Goal: Complete application form: Complete application form

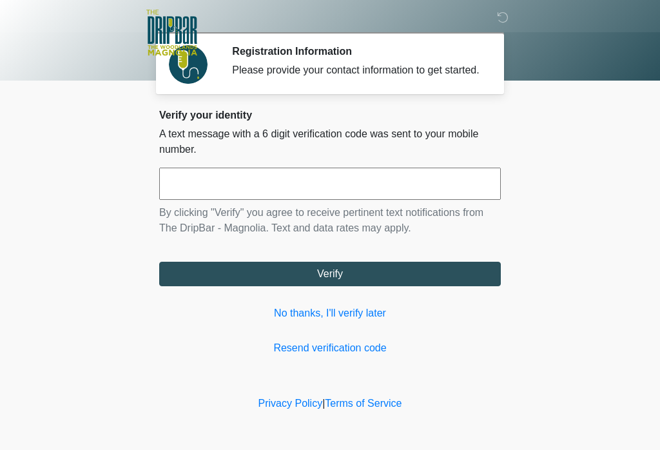
click at [261, 200] on input "text" at bounding box center [329, 183] width 341 height 32
type input "******"
click at [446, 281] on button "Verify" at bounding box center [329, 274] width 341 height 24
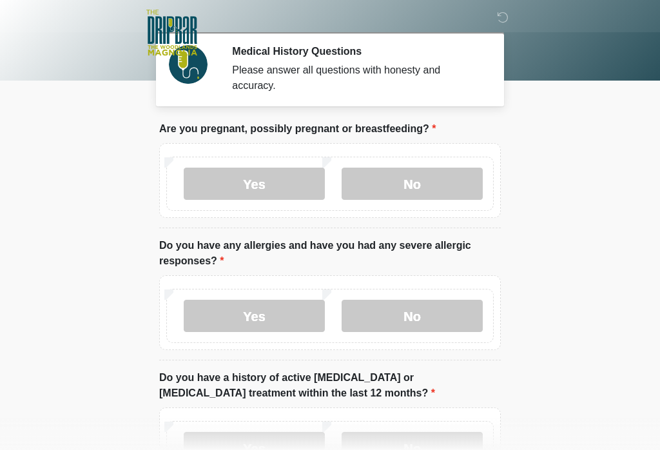
click at [453, 185] on label "No" at bounding box center [411, 183] width 141 height 32
click at [437, 319] on label "No" at bounding box center [411, 316] width 141 height 32
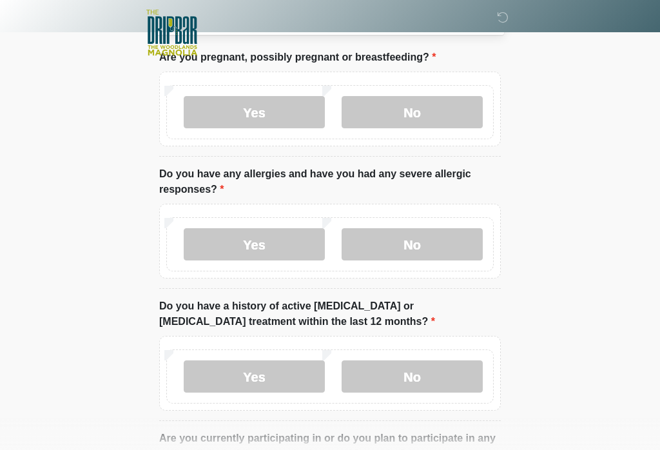
scroll to position [123, 0]
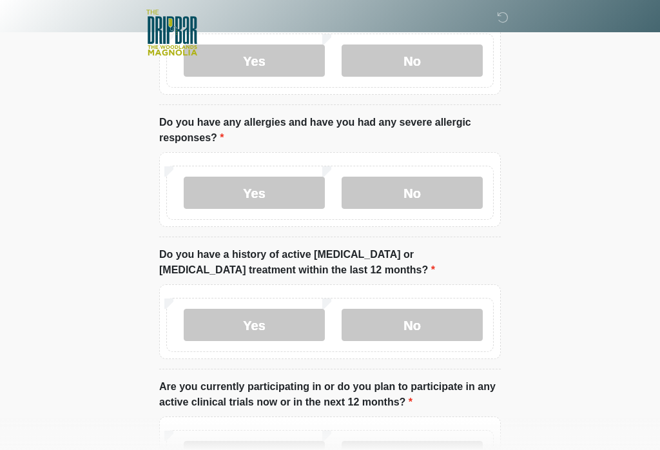
click at [435, 334] on label "No" at bounding box center [411, 325] width 141 height 32
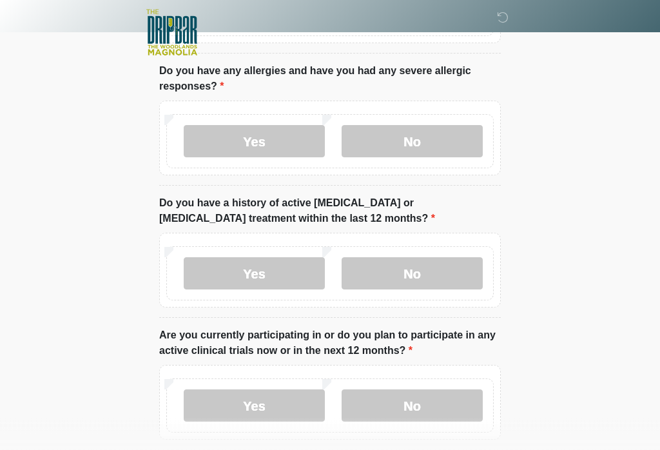
scroll to position [232, 0]
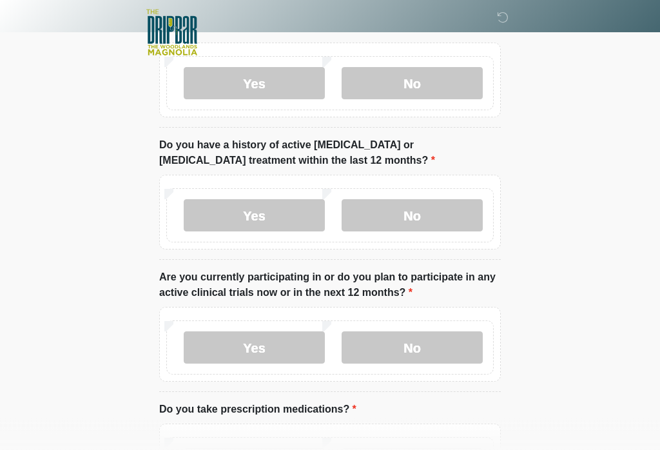
click at [450, 350] on label "No" at bounding box center [411, 348] width 141 height 32
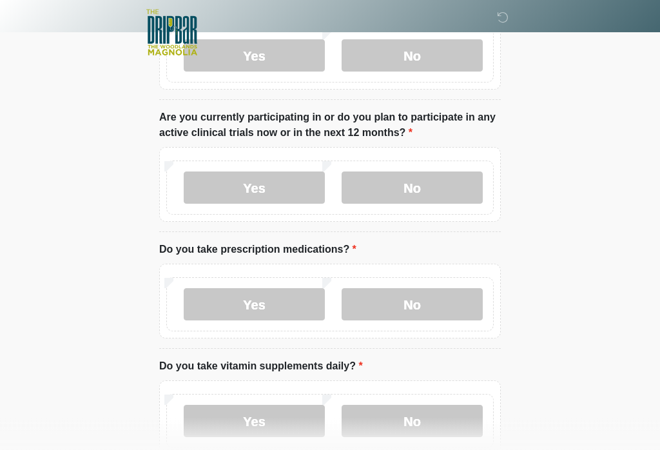
scroll to position [392, 0]
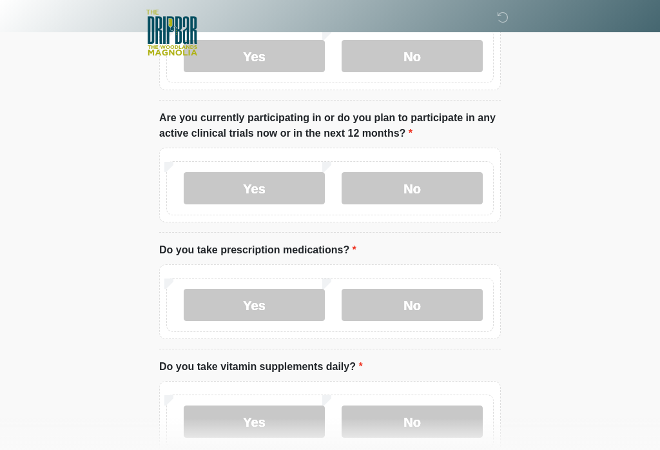
click at [301, 301] on label "Yes" at bounding box center [254, 305] width 141 height 32
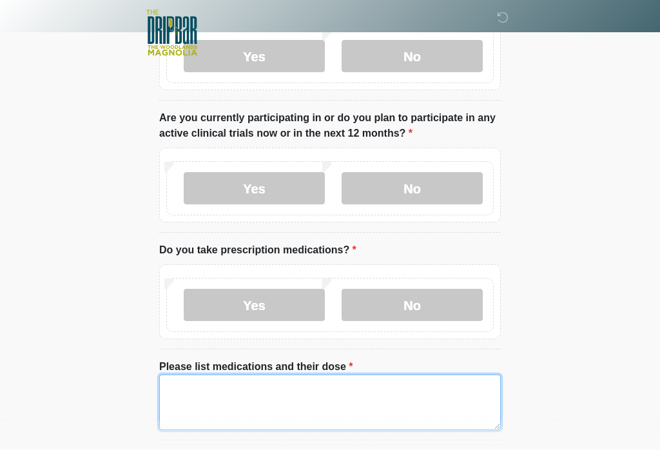
click at [308, 397] on textarea "Please list medications and their dose" at bounding box center [329, 401] width 341 height 55
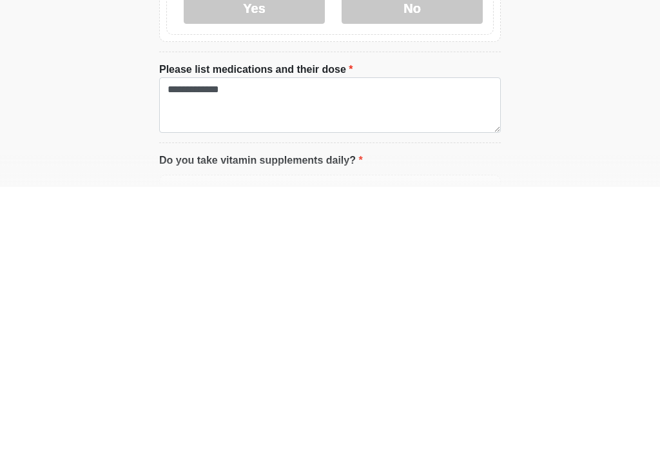
scroll to position [689, 0]
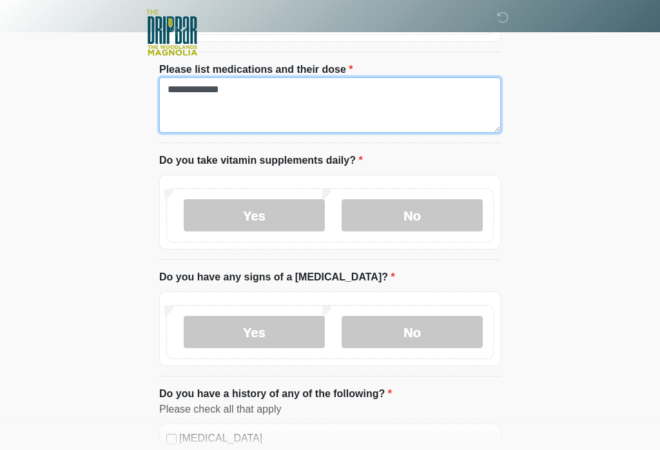
click at [258, 97] on textarea "**********" at bounding box center [329, 104] width 341 height 55
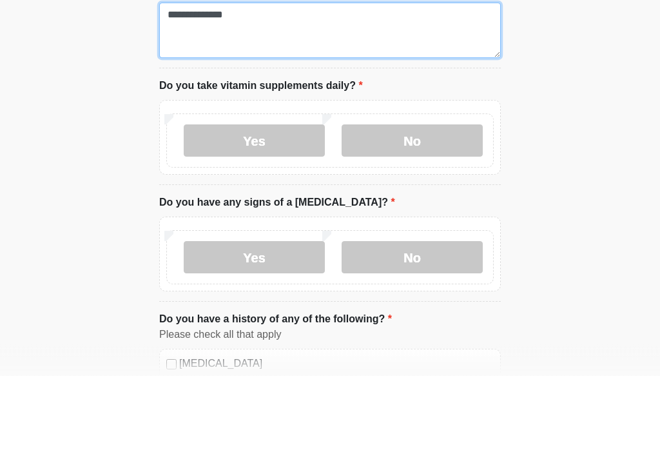
type textarea "**********"
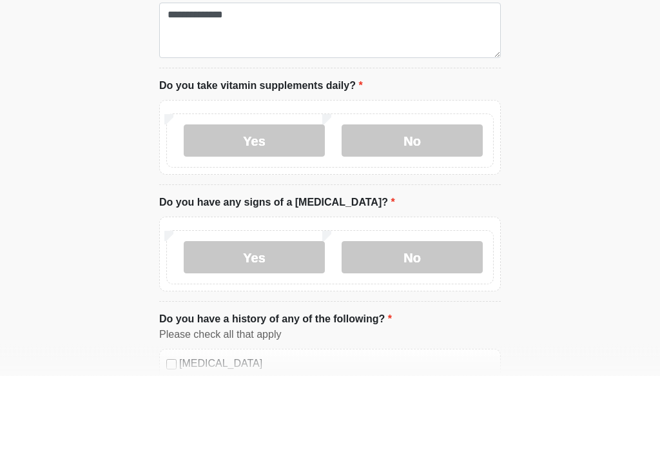
click at [290, 199] on label "Yes" at bounding box center [254, 215] width 141 height 32
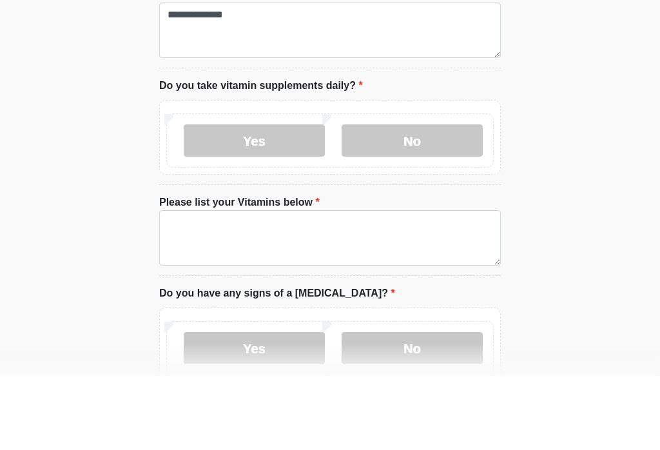
scroll to position [763, 0]
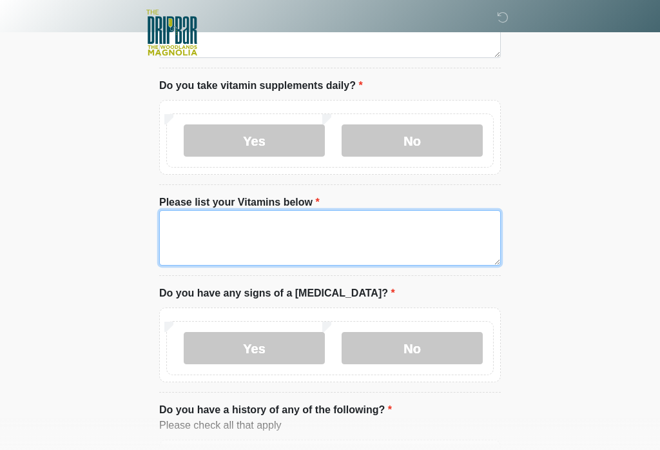
click at [192, 242] on textarea "Please list your Vitamins below" at bounding box center [329, 237] width 341 height 55
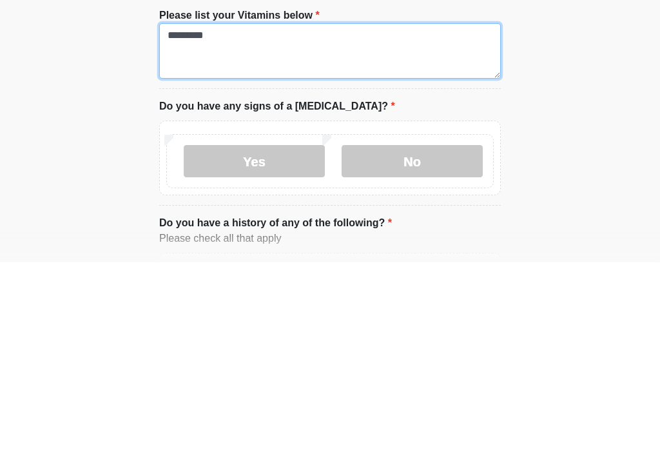
type textarea "********"
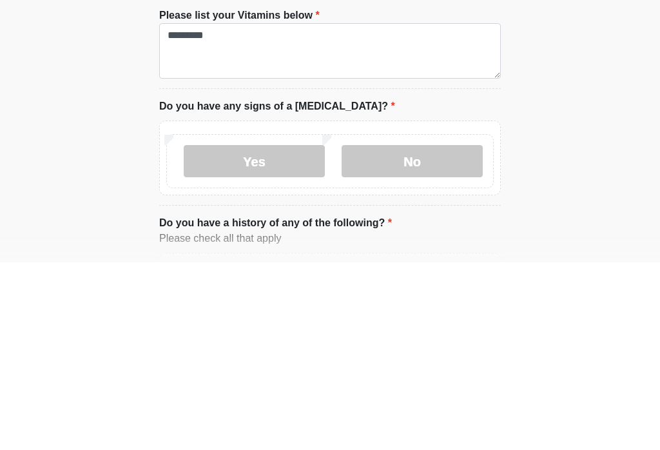
click at [433, 332] on label "No" at bounding box center [411, 348] width 141 height 32
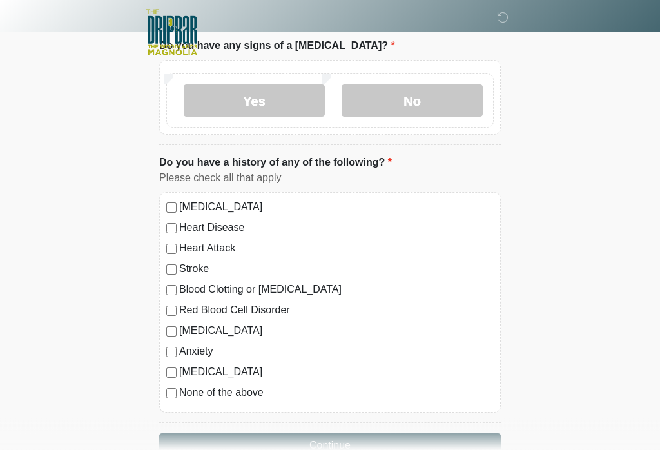
scroll to position [1065, 0]
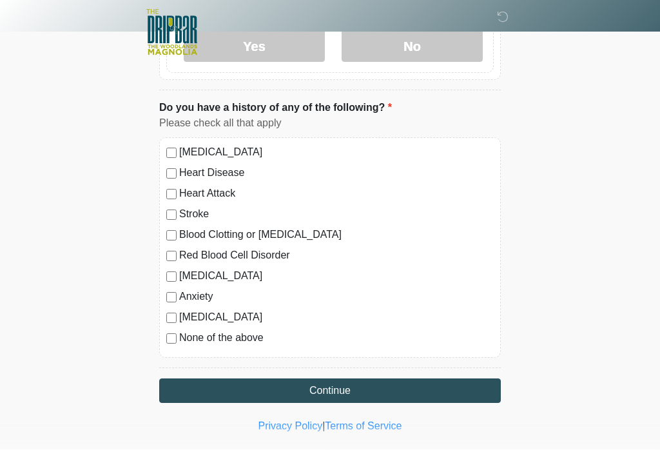
click at [376, 385] on button "Continue" at bounding box center [329, 391] width 341 height 24
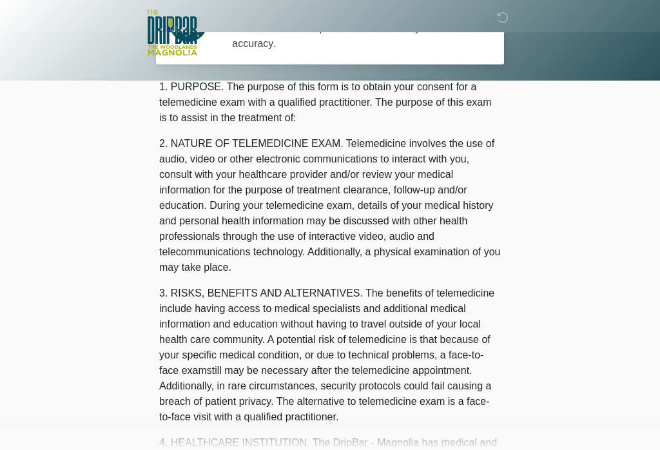
scroll to position [0, 0]
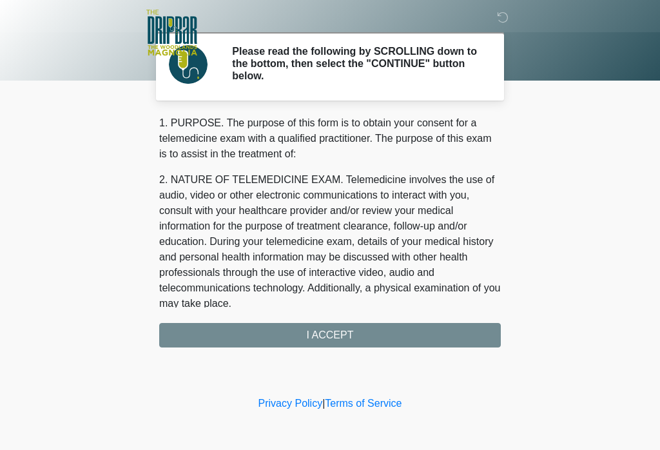
click at [385, 343] on div "1. PURPOSE. The purpose of this form is to obtain your consent for a telemedici…" at bounding box center [329, 231] width 341 height 232
click at [401, 330] on div "1. PURPOSE. The purpose of this form is to obtain your consent for a telemedici…" at bounding box center [329, 231] width 341 height 232
click at [353, 327] on div "1. PURPOSE. The purpose of this form is to obtain your consent for a telemedici…" at bounding box center [329, 231] width 341 height 232
click at [352, 334] on div "1. PURPOSE. The purpose of this form is to obtain your consent for a telemedici…" at bounding box center [329, 231] width 341 height 232
click at [354, 339] on div "1. PURPOSE. The purpose of this form is to obtain your consent for a telemedici…" at bounding box center [329, 231] width 341 height 232
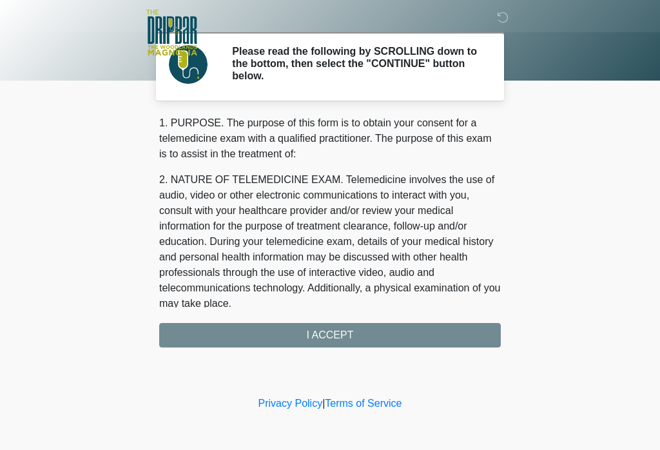
click at [353, 338] on div "1. PURPOSE. The purpose of this form is to obtain your consent for a telemedici…" at bounding box center [329, 231] width 341 height 232
click at [357, 338] on div "1. PURPOSE. The purpose of this form is to obtain your consent for a telemedici…" at bounding box center [329, 231] width 341 height 232
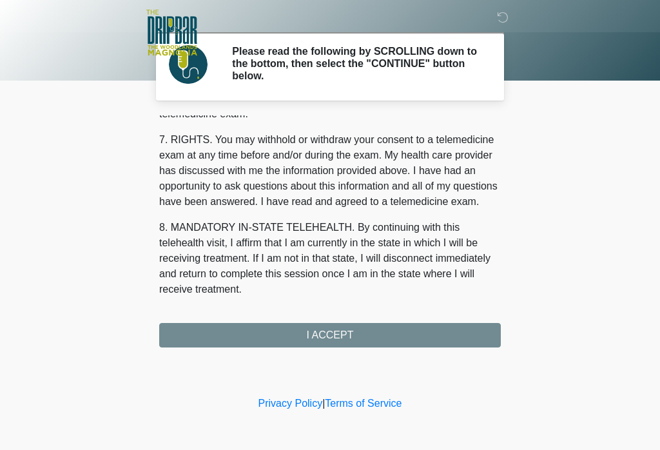
scroll to position [555, 0]
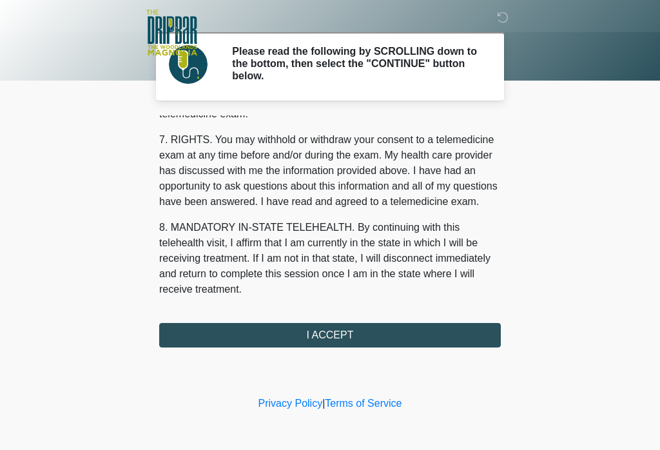
click at [377, 337] on button "I ACCEPT" at bounding box center [329, 335] width 341 height 24
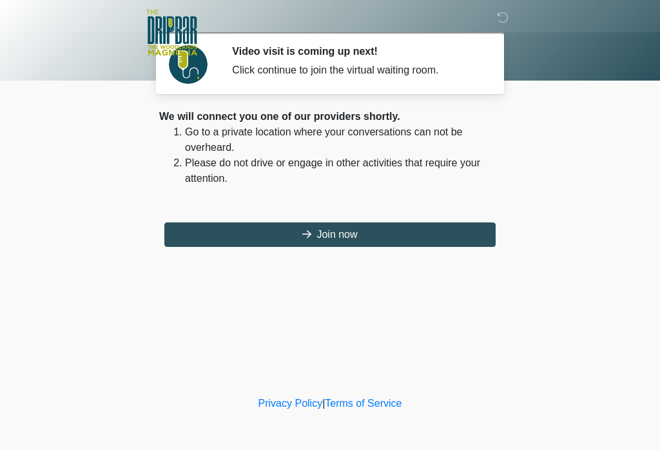
click at [290, 233] on button "Join now" at bounding box center [329, 234] width 331 height 24
